Goal: Check status: Check status

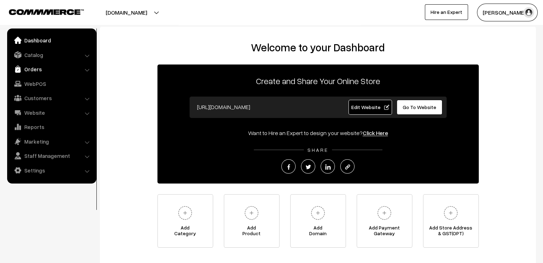
click at [36, 71] on link "Orders" at bounding box center [51, 69] width 85 height 13
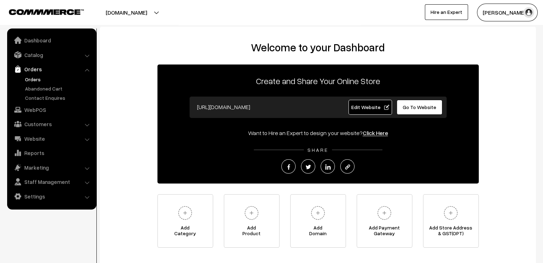
click at [36, 77] on link "Orders" at bounding box center [58, 79] width 71 height 7
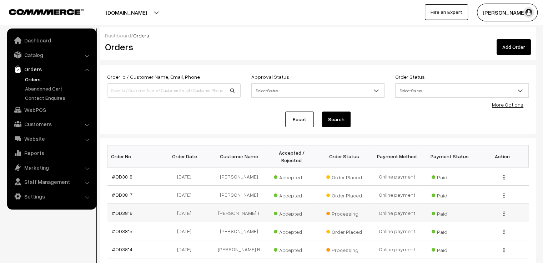
scroll to position [178, 0]
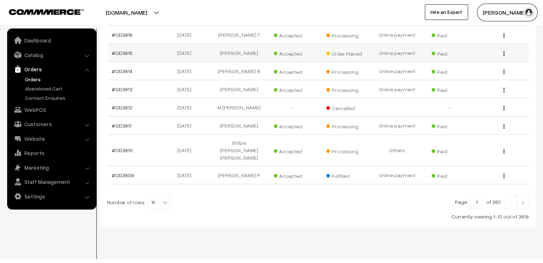
click at [111, 53] on td "#OD3815" at bounding box center [133, 53] width 53 height 18
click at [126, 54] on td "#OD3815" at bounding box center [133, 53] width 53 height 18
click at [127, 50] on link "#OD3815" at bounding box center [122, 53] width 21 height 6
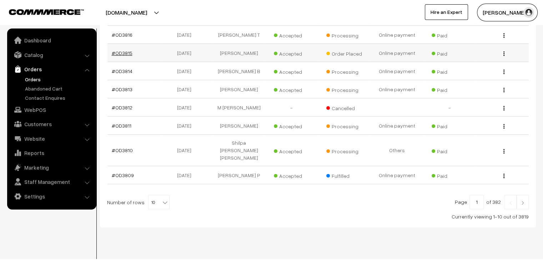
click at [127, 50] on link "#OD3815" at bounding box center [122, 53] width 21 height 6
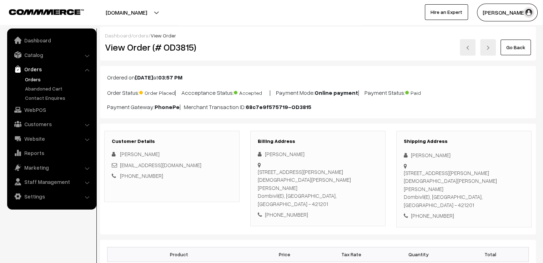
click at [512, 45] on link "Go Back" at bounding box center [515, 48] width 30 height 16
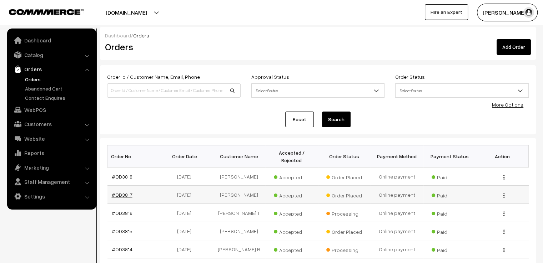
click at [129, 192] on link "#OD3817" at bounding box center [122, 195] width 21 height 6
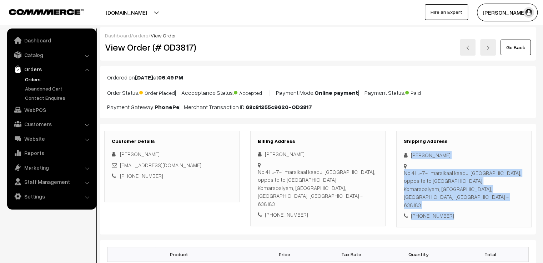
drag, startPoint x: 409, startPoint y: 152, endPoint x: 485, endPoint y: 210, distance: 95.5
click at [485, 210] on div "Shipping Address Indharani Ramalingam No 41 L-7-1 maraikaal kaadu, Pallipalayam…" at bounding box center [463, 179] width 135 height 97
copy div "Indharani Ramalingam No 41 L-7-1 maraikaal kaadu, Pallipalayam road, opposite t…"
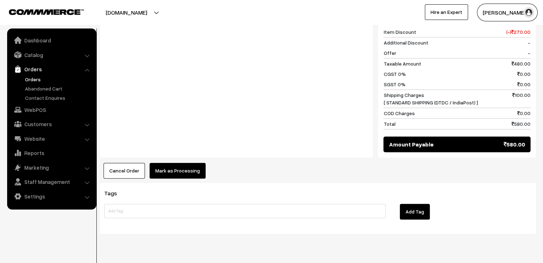
scroll to position [75, 0]
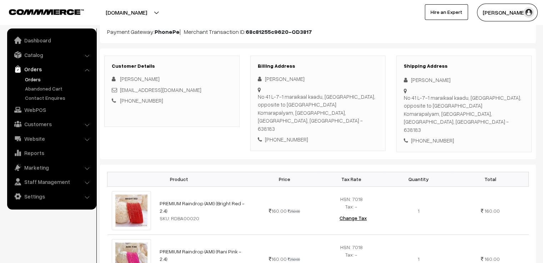
click at [489, 66] on h3 "Shipping Address" at bounding box center [464, 66] width 120 height 6
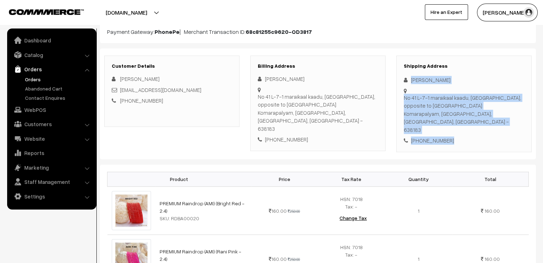
drag, startPoint x: 406, startPoint y: 75, endPoint x: 517, endPoint y: 131, distance: 124.0
click at [517, 131] on div "Shipping Address Indharani Ramalingam No 41 L-7-1 maraikaal kaadu, Pallipalayam…" at bounding box center [463, 104] width 135 height 97
copy div "Indharani Ramalingam No 41 L-7-1 maraikaal kaadu, Pallipalayam road, opposite t…"
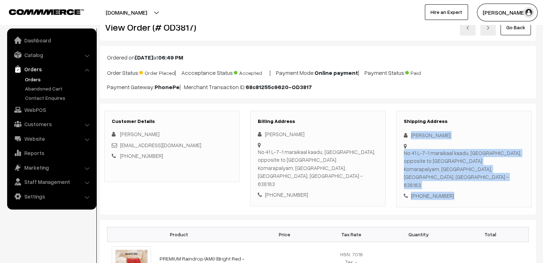
scroll to position [0, 0]
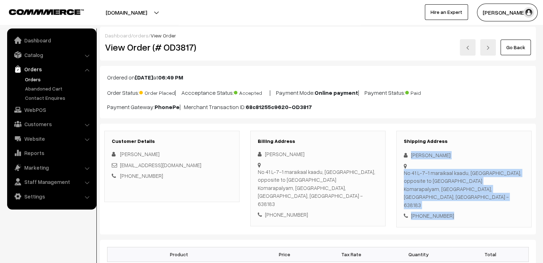
click at [516, 45] on link "Go Back" at bounding box center [515, 48] width 30 height 16
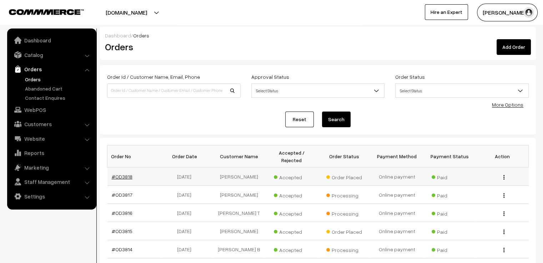
click at [118, 174] on link "#OD3818" at bounding box center [122, 177] width 21 height 6
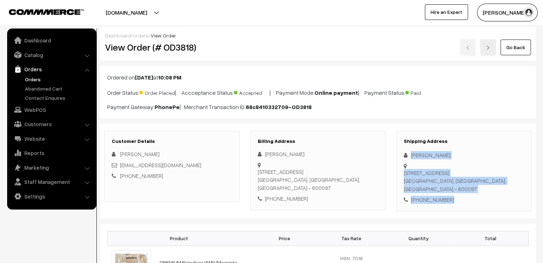
drag, startPoint x: 409, startPoint y: 150, endPoint x: 495, endPoint y: 219, distance: 110.7
click at [484, 150] on div "Shipping Address [PERSON_NAME] [STREET_ADDRESS] [PHONE_NUMBER]" at bounding box center [463, 171] width 135 height 81
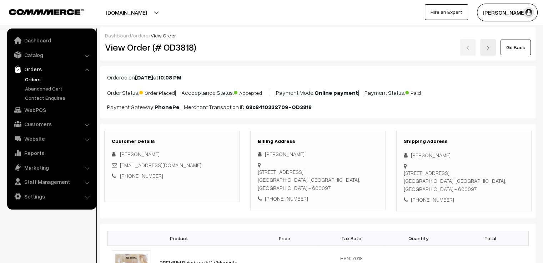
click at [458, 143] on h3 "Shipping Address" at bounding box center [464, 141] width 120 height 6
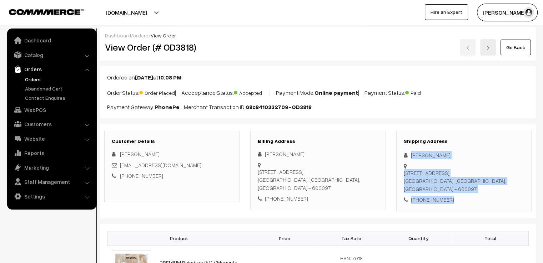
drag, startPoint x: 410, startPoint y: 148, endPoint x: 461, endPoint y: 197, distance: 70.9
click at [461, 197] on div "Shipping Address Madhu Harshini 24, 2nd floor, Sakthi nagar, 3rd Street, Thorai…" at bounding box center [463, 171] width 135 height 81
copy div "Madhu Harshini 24, 2nd floor, Sakthi nagar, 3rd Street, Thoraipakkam Chennai, T…"
